Goal: Task Accomplishment & Management: Complete application form

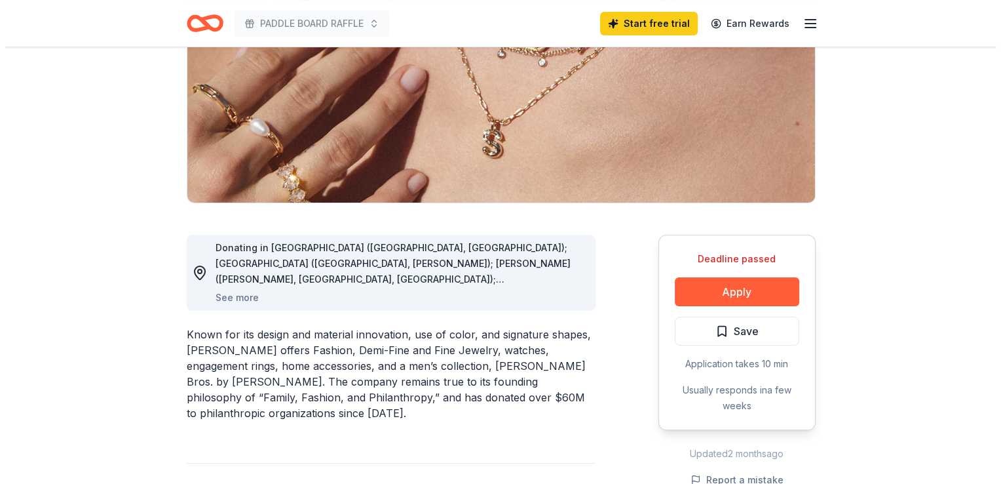
scroll to position [196, 0]
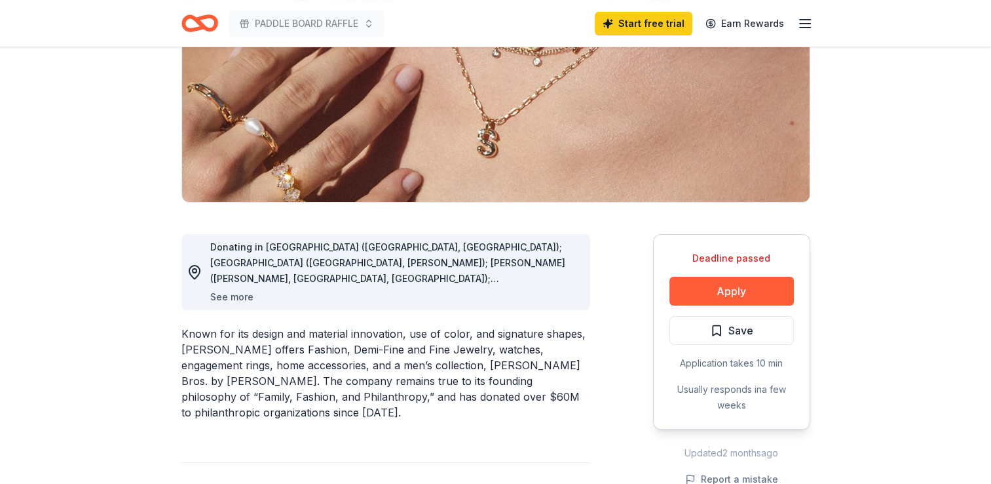
click at [230, 296] on button "See more" at bounding box center [231, 297] width 43 height 16
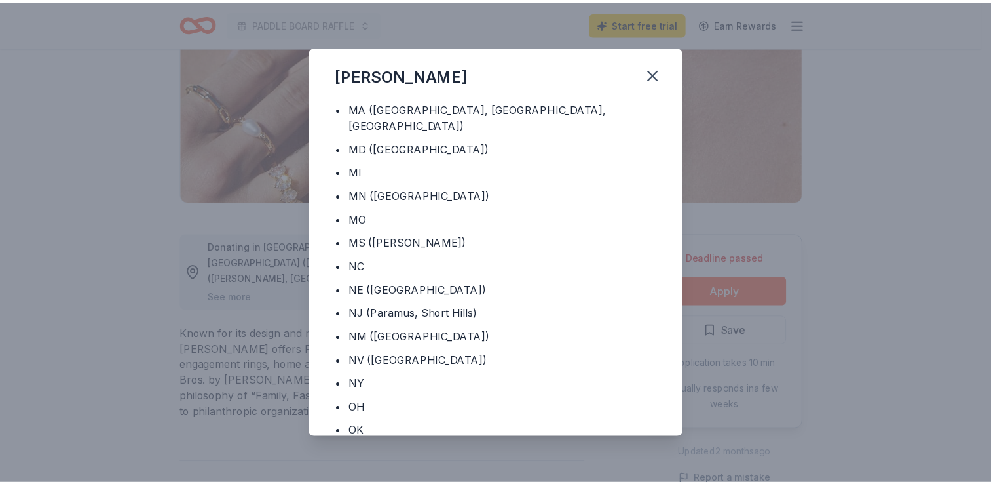
scroll to position [525, 0]
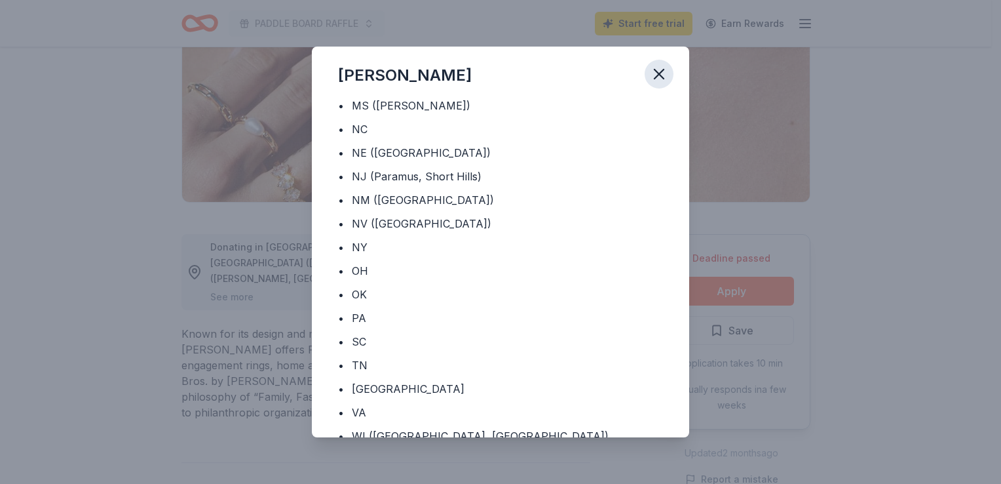
click at [663, 77] on icon "button" at bounding box center [659, 73] width 9 height 9
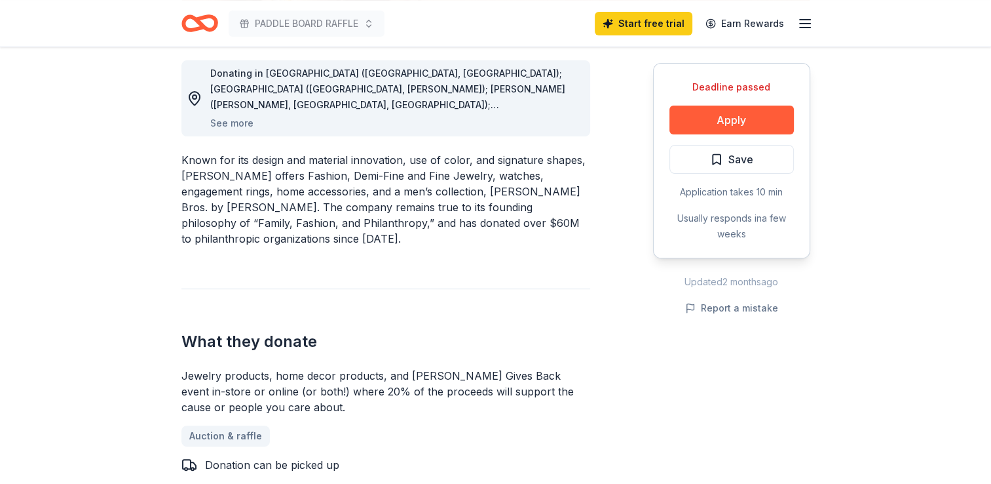
scroll to position [0, 0]
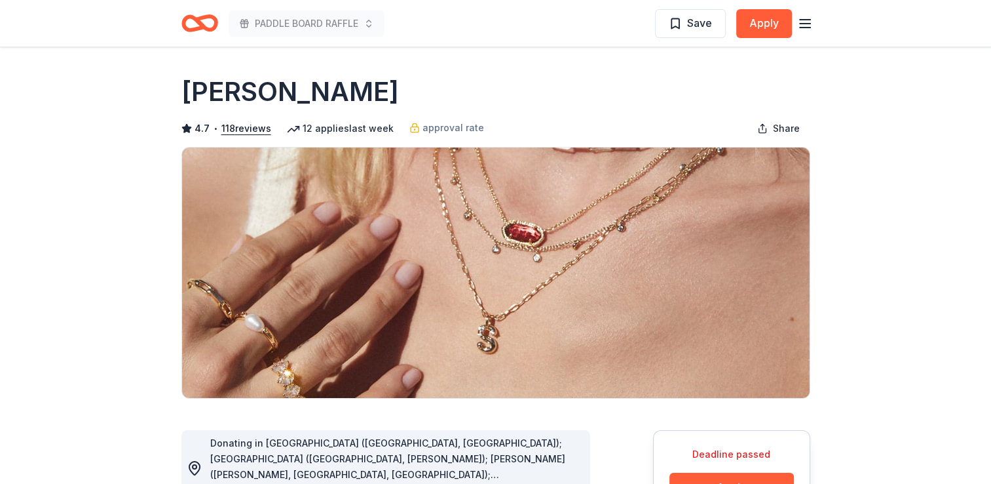
click at [201, 25] on icon "Home" at bounding box center [205, 22] width 20 height 13
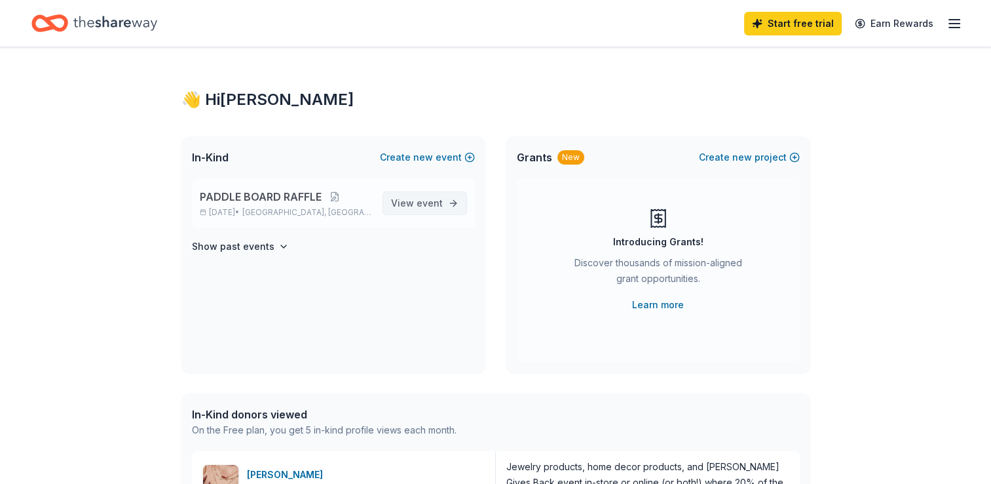
click at [422, 200] on span "event" at bounding box center [430, 202] width 26 height 11
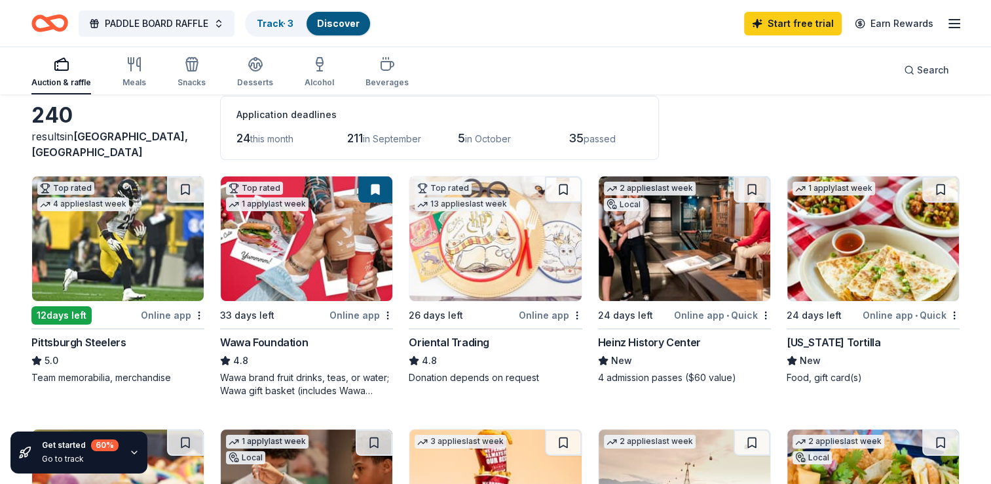
scroll to position [66, 0]
click at [140, 267] on img at bounding box center [118, 238] width 172 height 124
click at [314, 381] on div "Wawa brand fruit drinks, teas, or water; Wawa gift basket (includes Wawa produc…" at bounding box center [306, 384] width 173 height 26
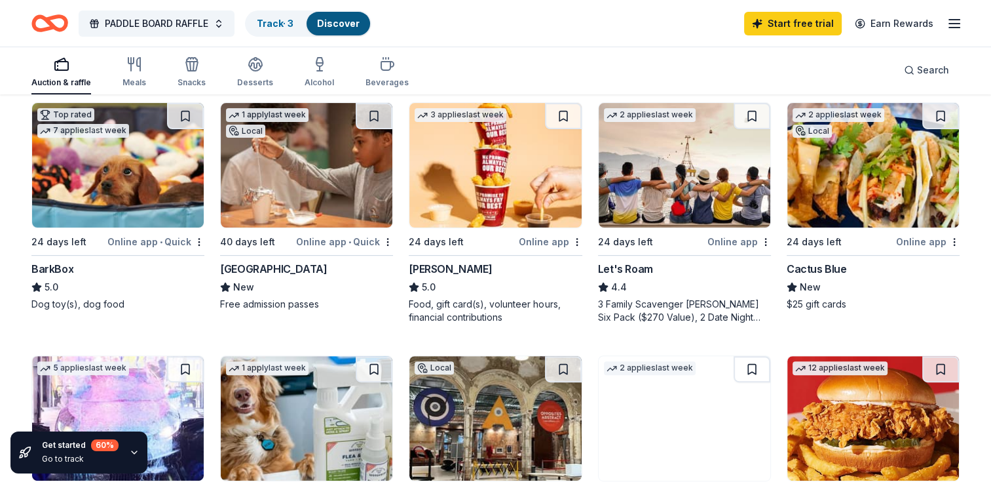
scroll to position [392, 0]
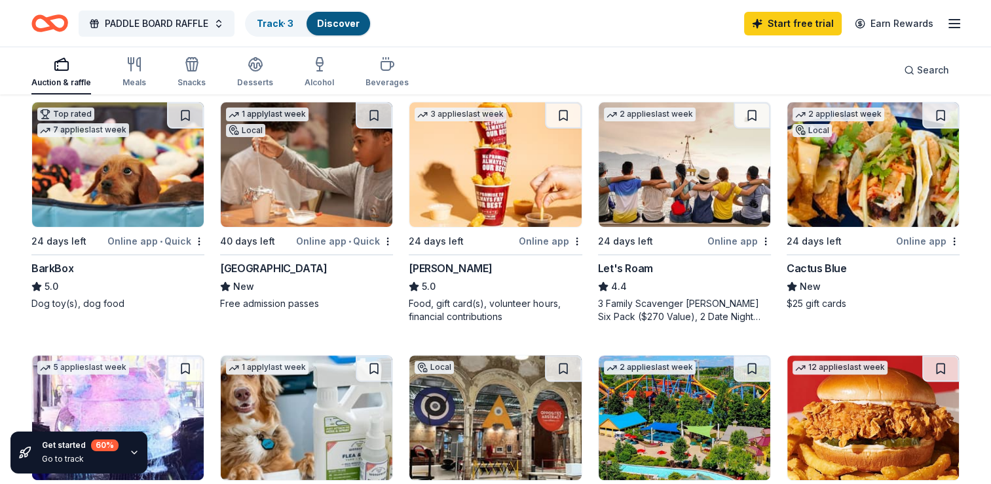
click at [255, 266] on div "[GEOGRAPHIC_DATA]" at bounding box center [273, 268] width 107 height 16
click at [452, 269] on div "[PERSON_NAME]" at bounding box center [495, 268] width 173 height 16
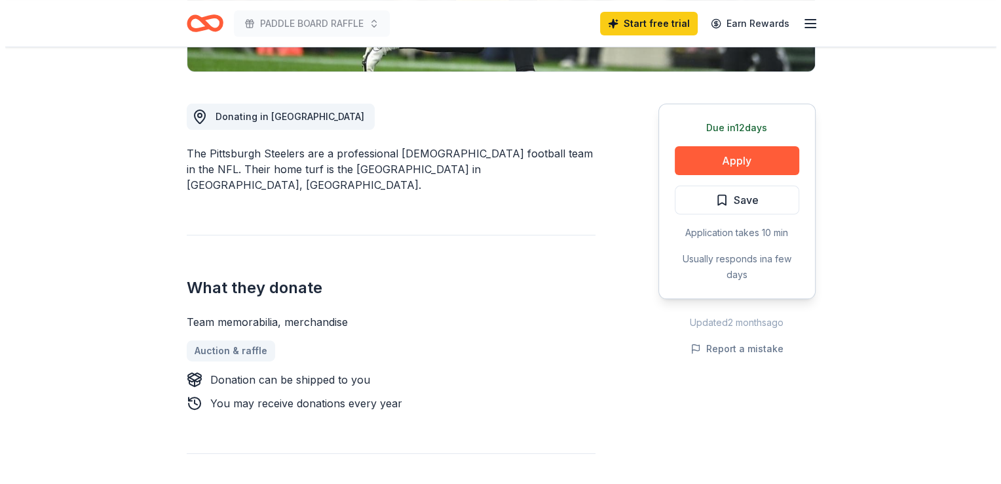
scroll to position [327, 0]
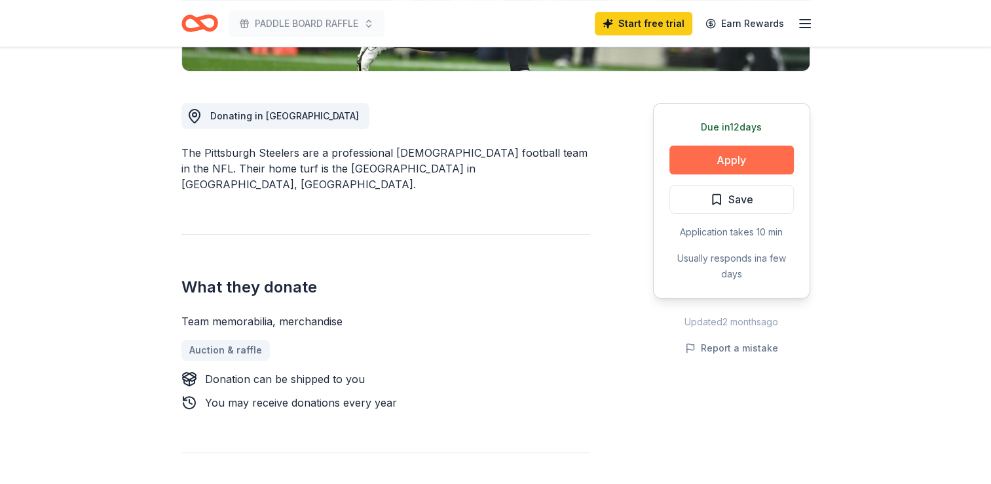
click at [736, 160] on button "Apply" at bounding box center [732, 159] width 124 height 29
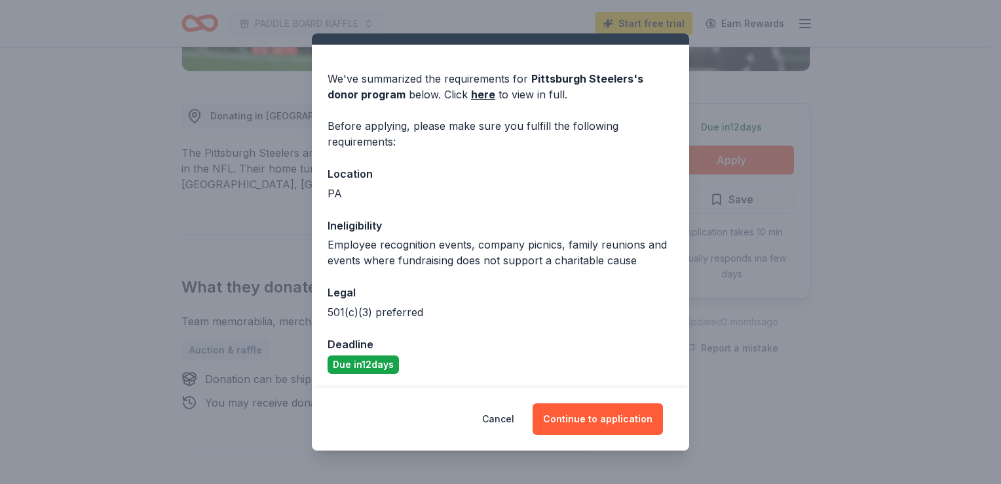
scroll to position [28, 0]
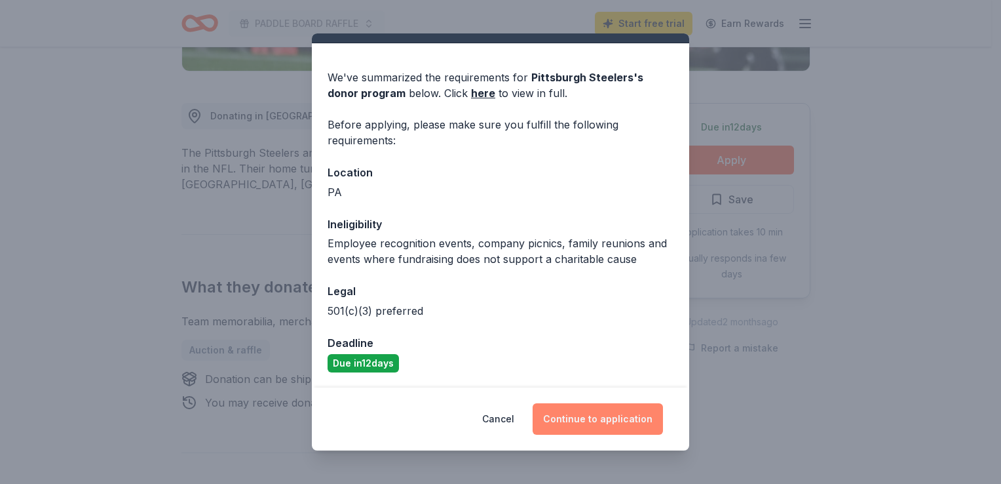
click at [600, 420] on button "Continue to application" at bounding box center [598, 418] width 130 height 31
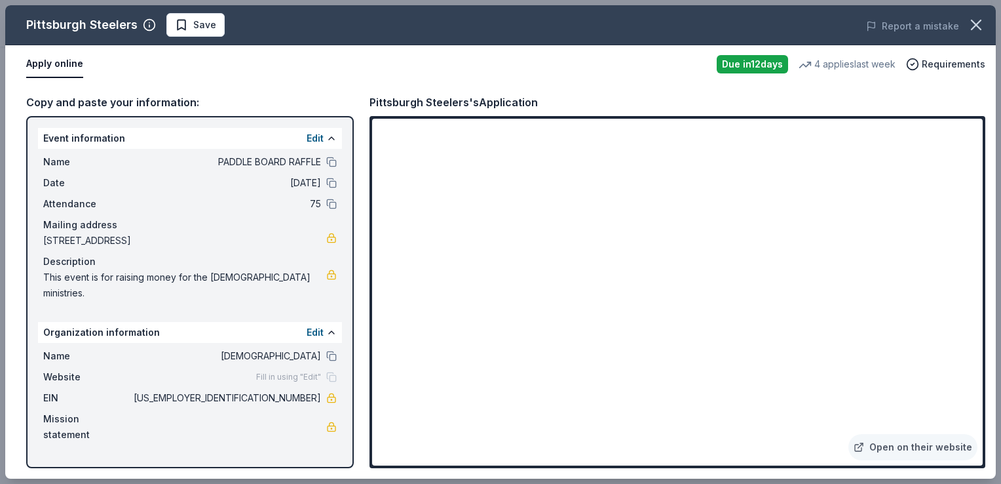
drag, startPoint x: 47, startPoint y: 276, endPoint x: 276, endPoint y: 274, distance: 228.7
click at [276, 274] on span "This event is for raising money for the church ministries." at bounding box center [184, 284] width 283 height 31
drag, startPoint x: 286, startPoint y: 276, endPoint x: 134, endPoint y: 273, distance: 152.0
click at [114, 274] on span "This event is for raising money for the church ministries." at bounding box center [184, 284] width 283 height 31
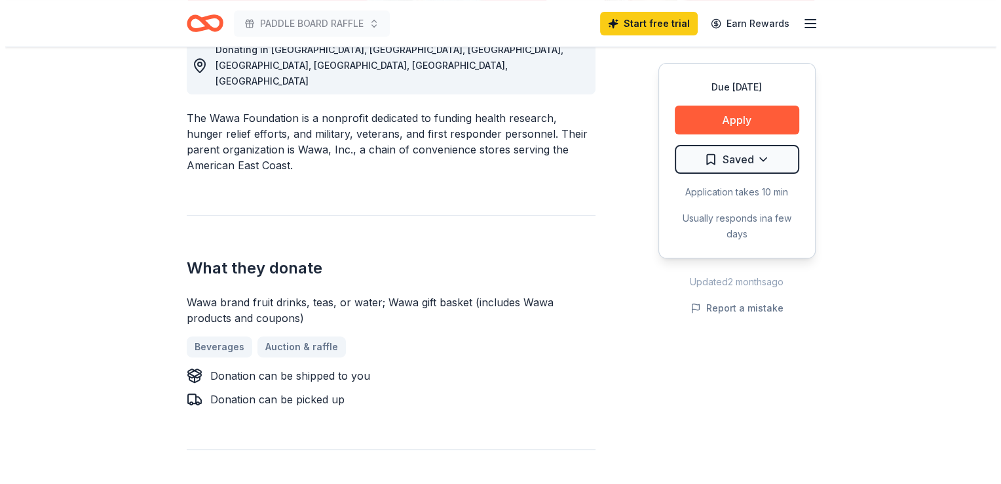
scroll to position [393, 0]
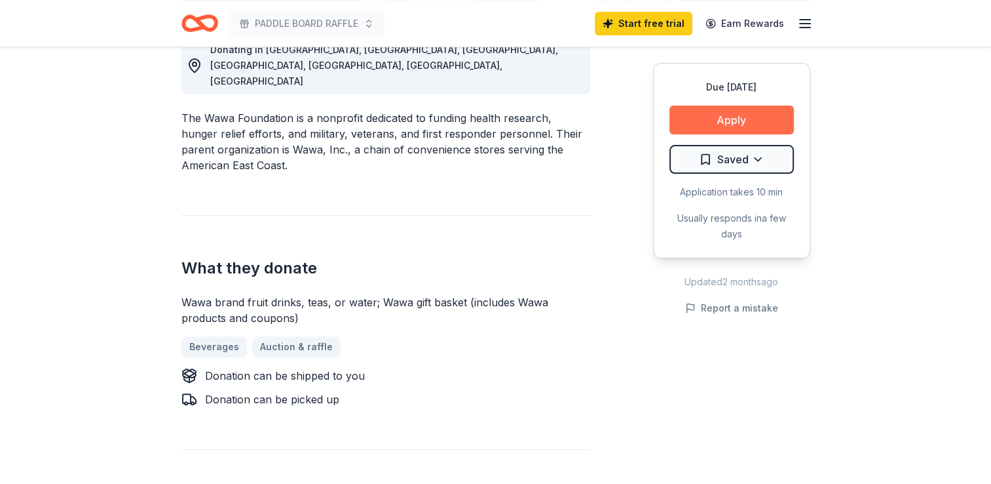
click at [681, 128] on button "Apply" at bounding box center [732, 119] width 124 height 29
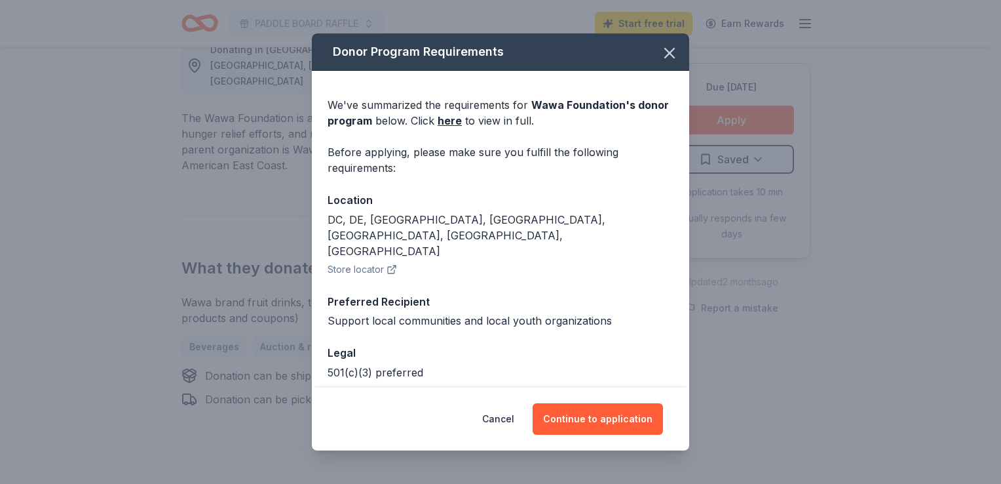
scroll to position [30, 0]
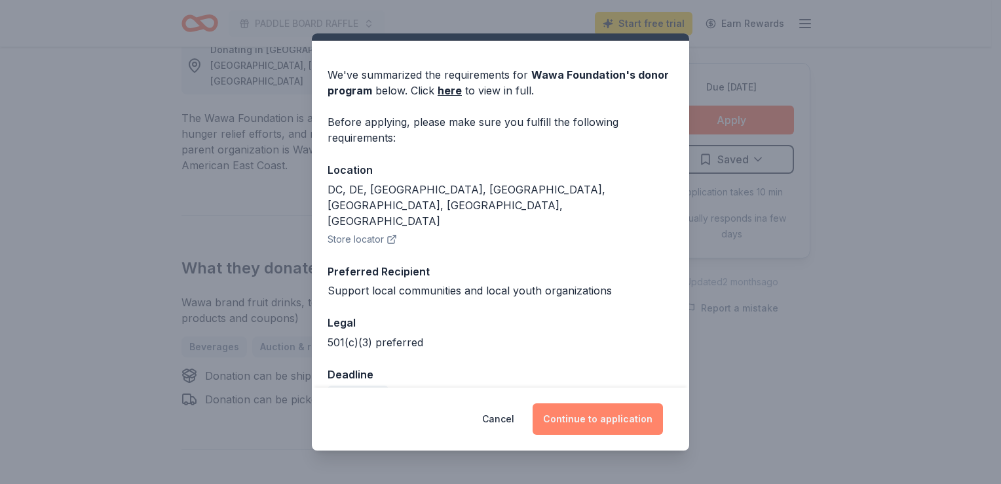
click at [592, 412] on button "Continue to application" at bounding box center [598, 418] width 130 height 31
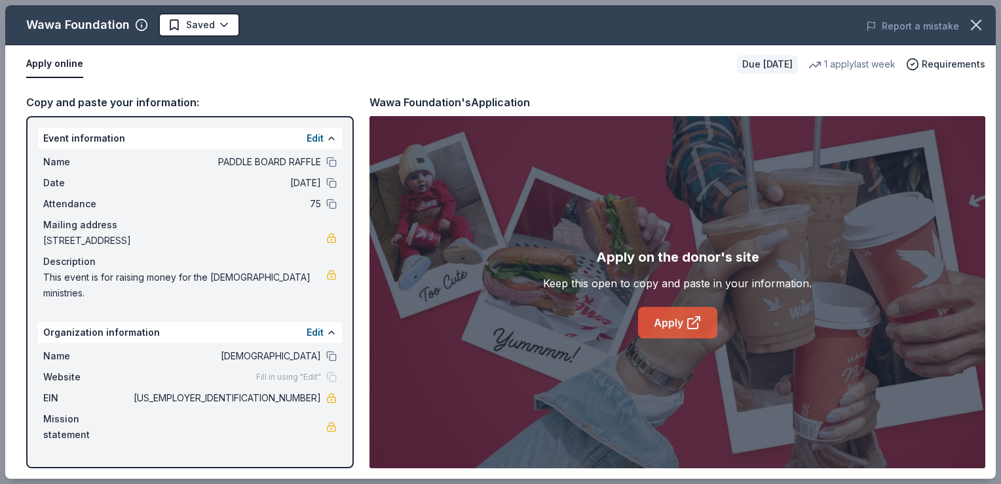
click at [679, 320] on link "Apply" at bounding box center [677, 322] width 79 height 31
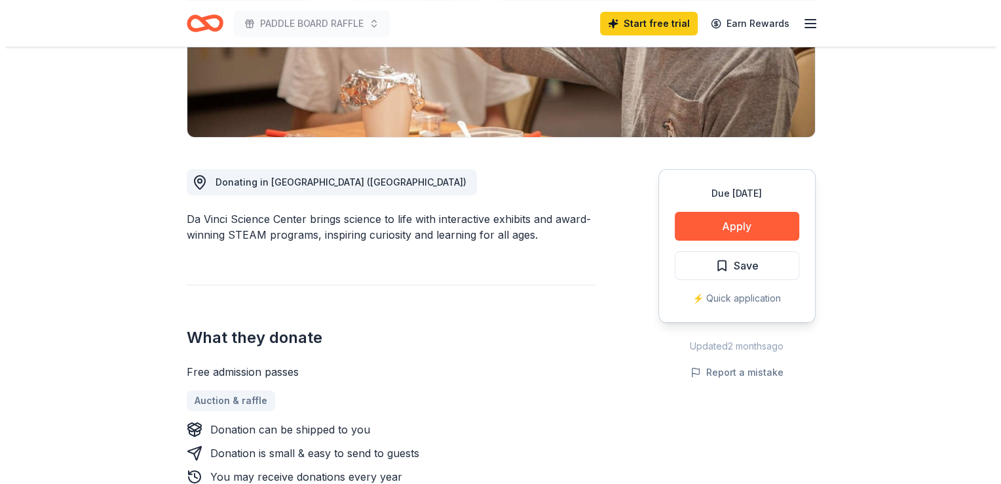
scroll to position [261, 0]
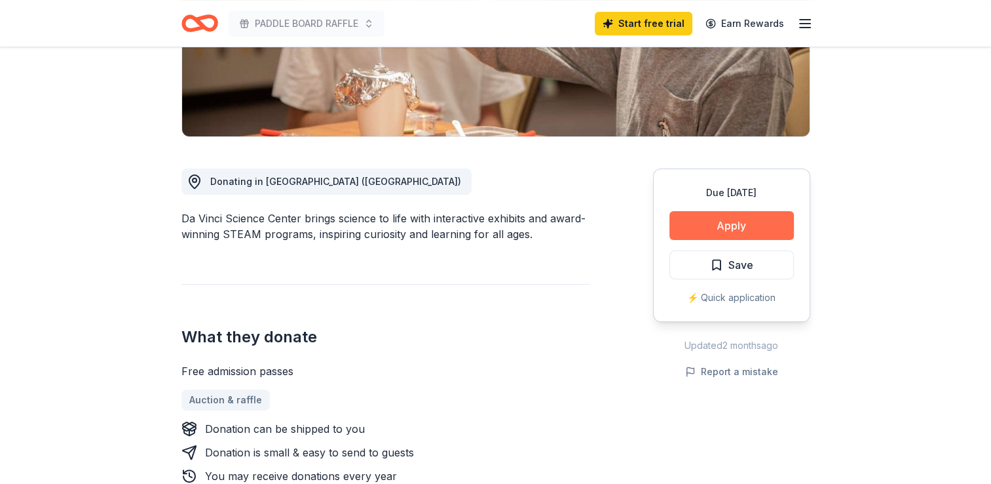
click at [723, 227] on button "Apply" at bounding box center [732, 225] width 124 height 29
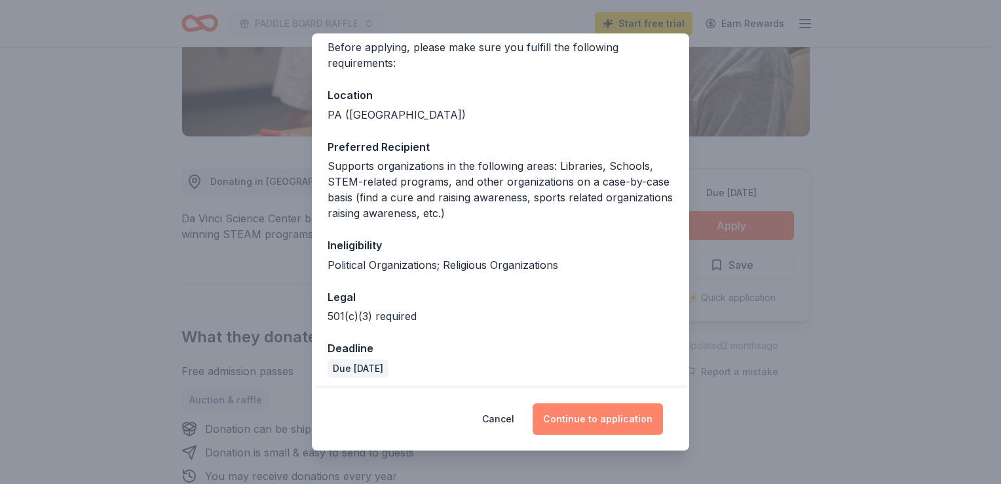
scroll to position [110, 0]
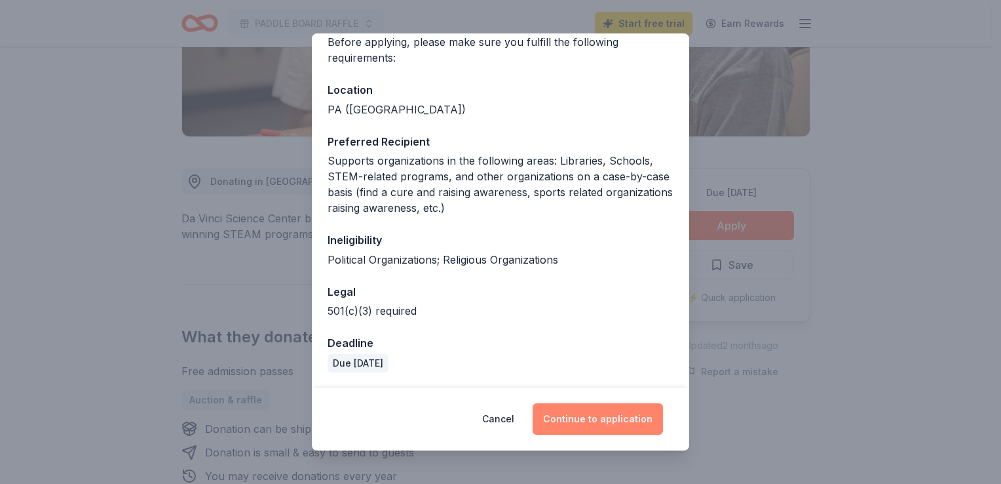
click at [596, 414] on button "Continue to application" at bounding box center [598, 418] width 130 height 31
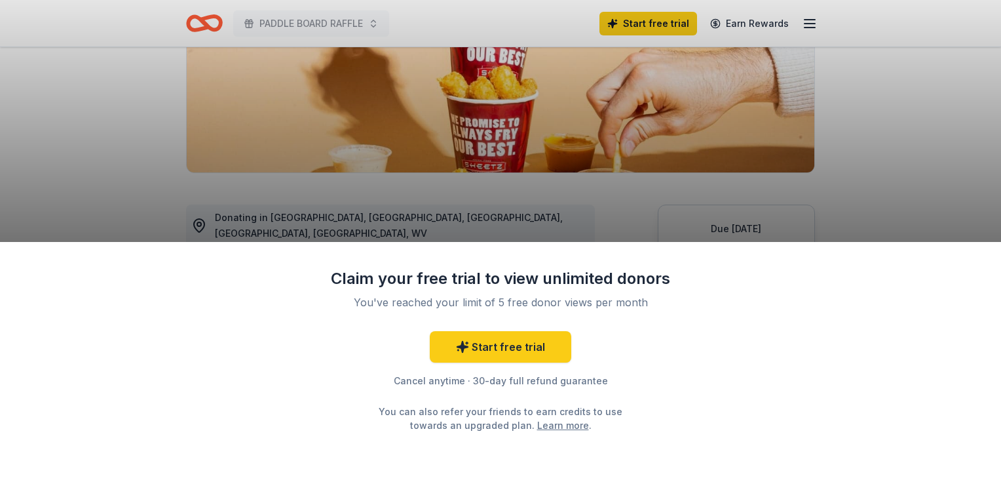
scroll to position [231, 0]
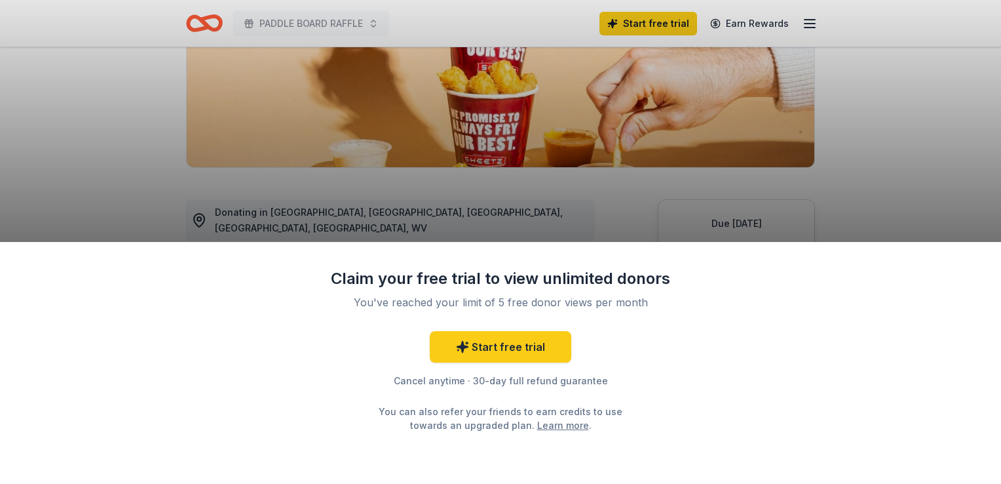
click at [844, 198] on div "Claim your free trial to view unlimited donors You've reached your limit of 5 f…" at bounding box center [500, 242] width 1001 height 484
click at [47, 188] on div "Claim your free trial to view unlimited donors You've reached your limit of 5 f…" at bounding box center [500, 242] width 1001 height 484
click at [689, 421] on div "Claim your free trial to view unlimited donors You've reached your limit of 5 f…" at bounding box center [500, 363] width 1001 height 242
click at [846, 174] on div "Claim your free trial to view unlimited donors You've reached your limit of 5 f…" at bounding box center [500, 242] width 1001 height 484
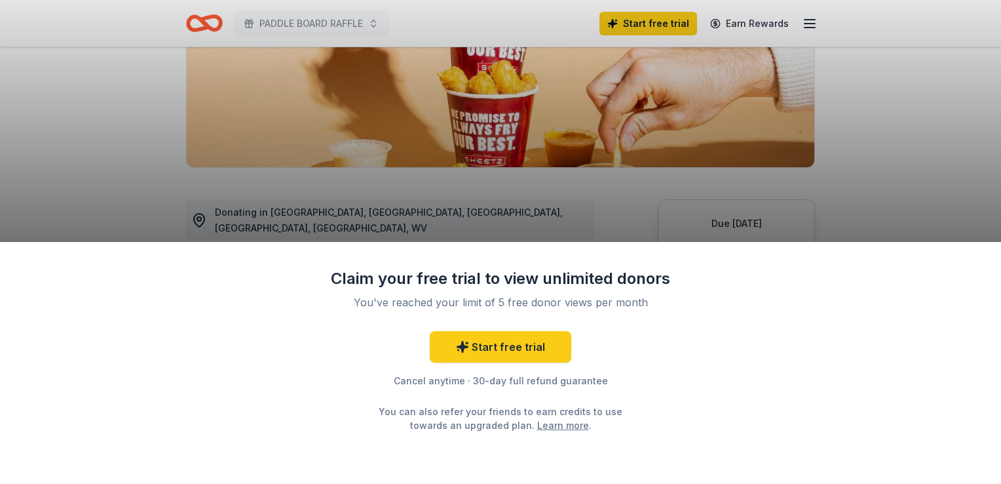
click at [902, 121] on div "Claim your free trial to view unlimited donors You've reached your limit of 5 f…" at bounding box center [500, 242] width 1001 height 484
click at [90, 151] on div "Claim your free trial to view unlimited donors You've reached your limit of 5 f…" at bounding box center [500, 242] width 1001 height 484
click at [509, 352] on link "Start free trial" at bounding box center [501, 346] width 142 height 31
click at [871, 149] on div "Claim your free trial to view unlimited donors You've reached your limit of 5 f…" at bounding box center [500, 242] width 1001 height 484
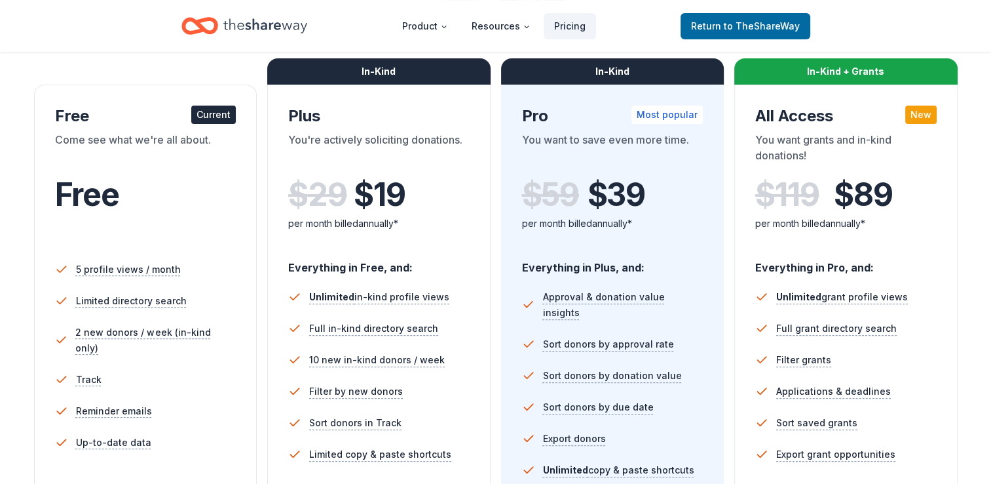
scroll to position [197, 0]
click at [715, 28] on span "Return to TheShareWay" at bounding box center [745, 26] width 109 height 16
